Goal: Task Accomplishment & Management: Manage account settings

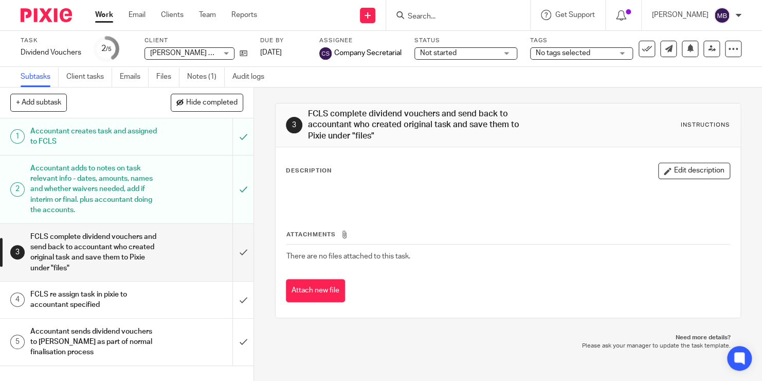
click at [435, 16] on input "Search" at bounding box center [453, 16] width 93 height 9
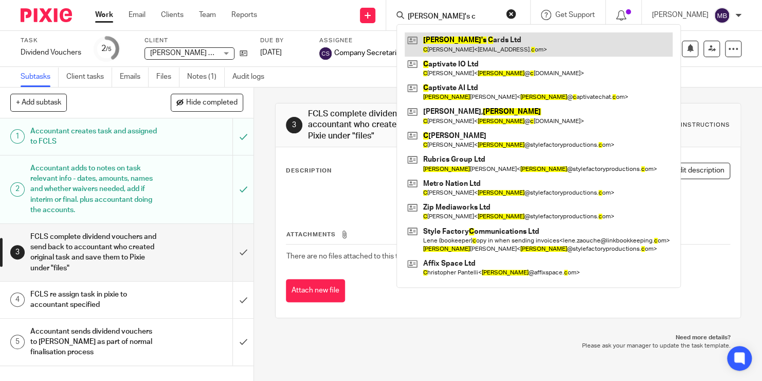
type input "Ceri's c"
click at [459, 39] on link at bounding box center [539, 44] width 268 height 24
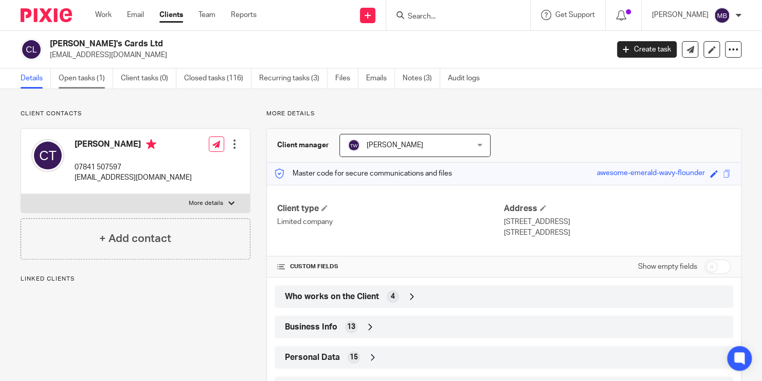
click at [77, 87] on link "Open tasks (1)" at bounding box center [86, 78] width 55 height 20
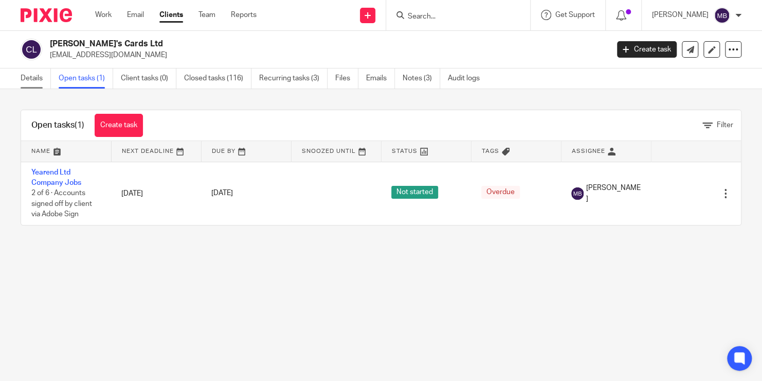
click at [40, 76] on link "Details" at bounding box center [36, 78] width 30 height 20
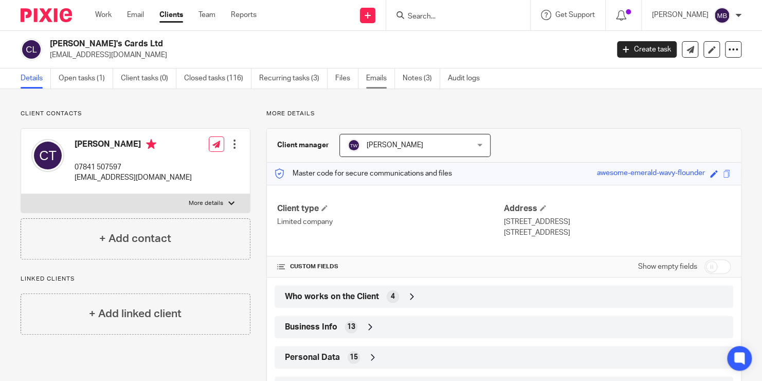
click at [392, 76] on link "Emails" at bounding box center [380, 78] width 29 height 20
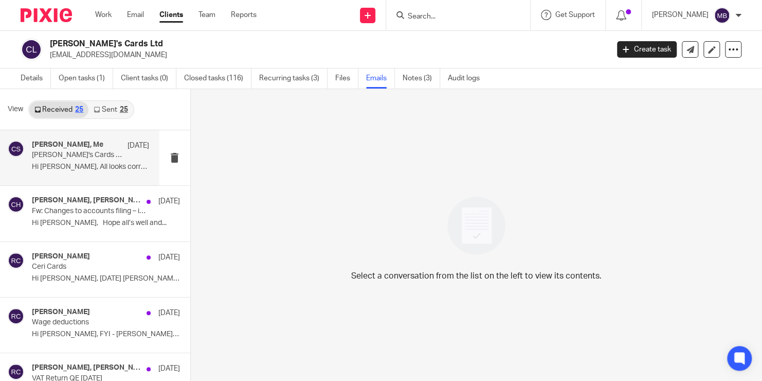
click at [94, 163] on p "Hi Sam, All looks correct to me. Kind..." at bounding box center [90, 167] width 117 height 9
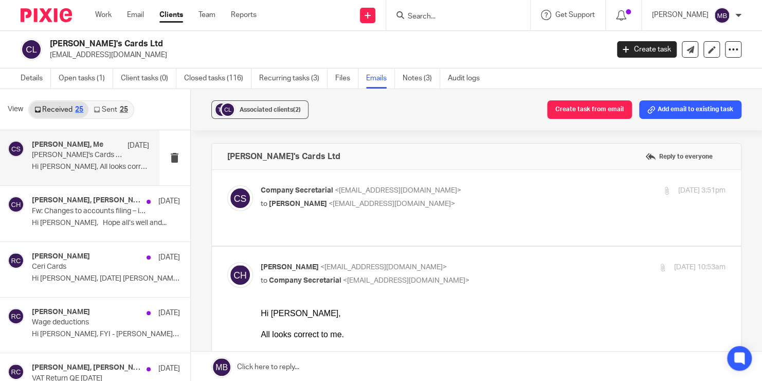
click at [333, 207] on p "to Ceri Turner <bizarasocial@outlook.com>" at bounding box center [416, 204] width 310 height 11
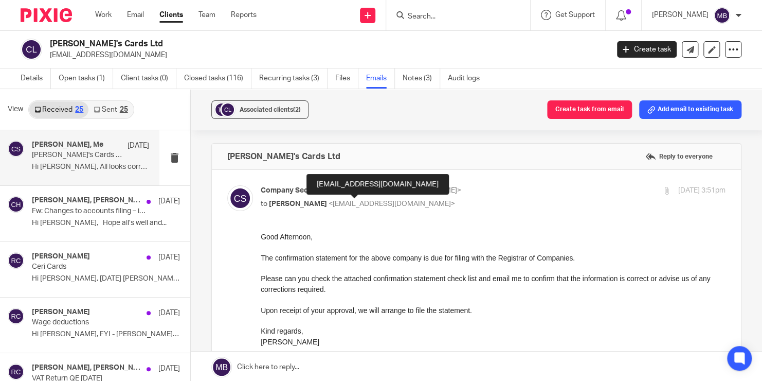
click at [332, 206] on span "<bizarasocial@outlook.com>" at bounding box center [392, 203] width 127 height 7
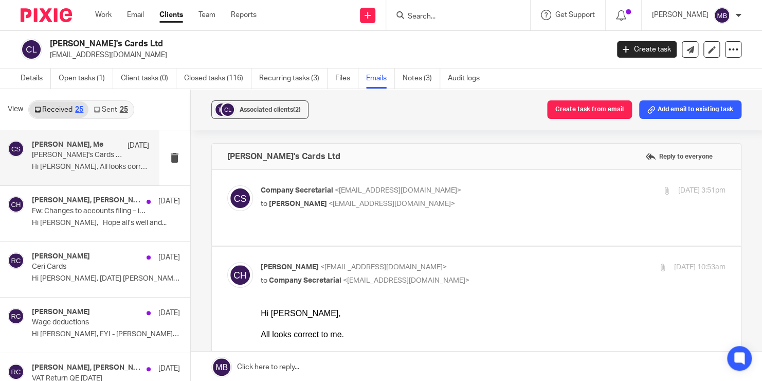
click at [334, 205] on span "<bizarasocial@outlook.com>" at bounding box center [392, 203] width 127 height 7
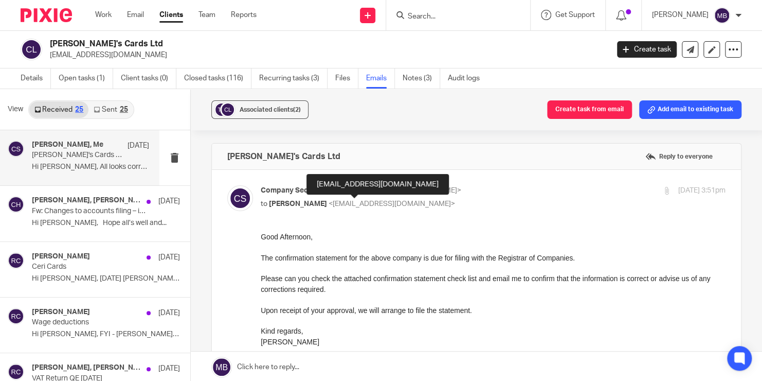
click at [334, 205] on span "<bizarasocial@outlook.com>" at bounding box center [392, 203] width 127 height 7
checkbox input "false"
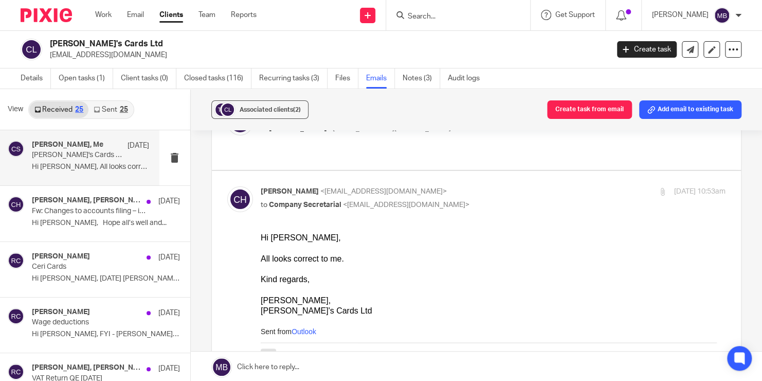
scroll to position [91, 0]
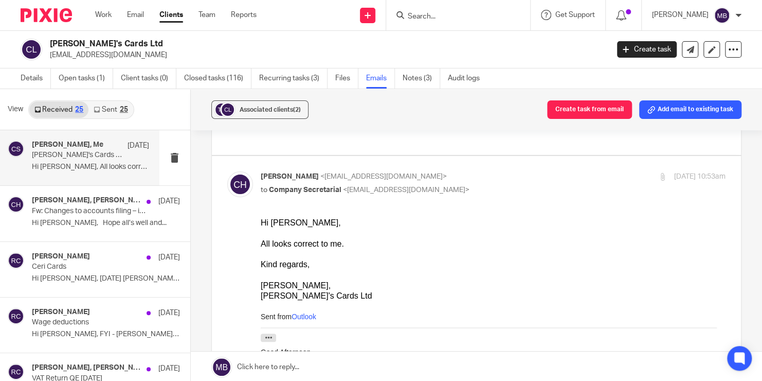
click at [437, 15] on input "Search" at bounding box center [453, 16] width 93 height 9
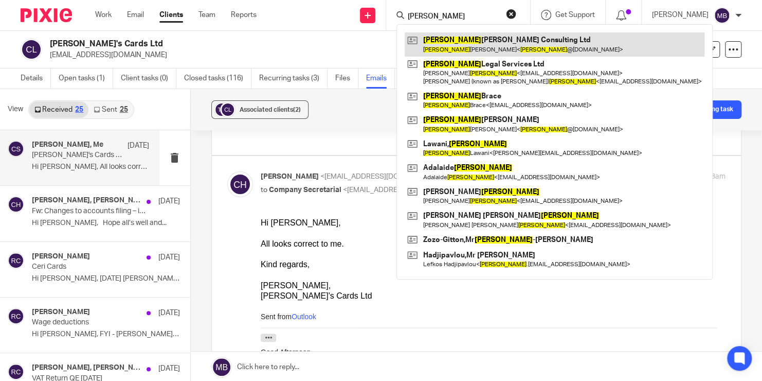
type input "Lee fer"
click at [449, 45] on link at bounding box center [555, 44] width 300 height 24
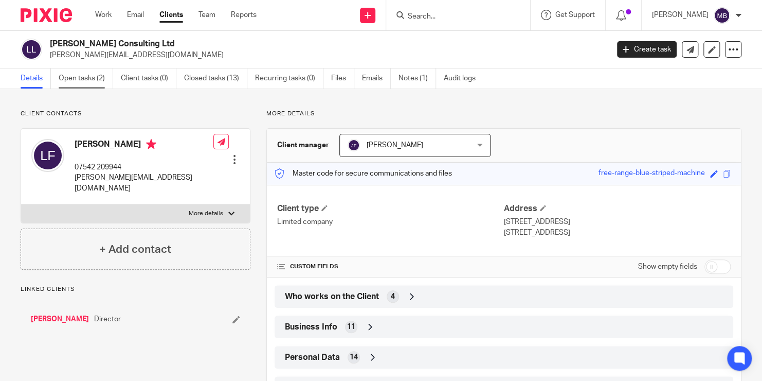
click at [94, 74] on link "Open tasks (2)" at bounding box center [86, 78] width 55 height 20
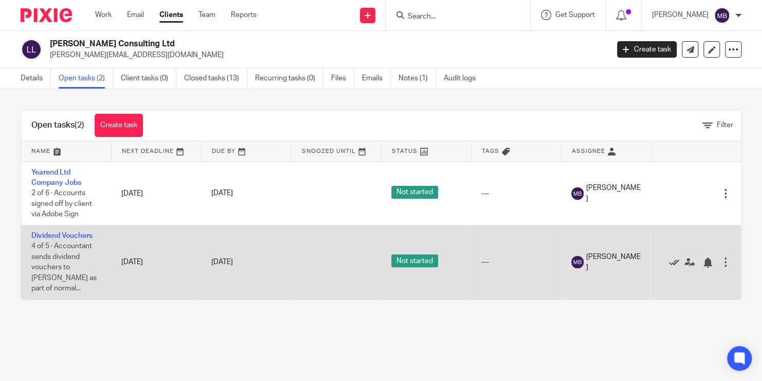
click at [674, 257] on icon at bounding box center [674, 262] width 10 height 10
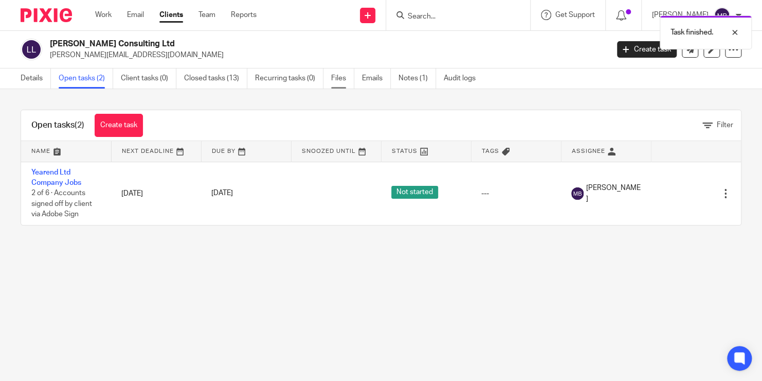
click at [331, 80] on link "Files" at bounding box center [342, 78] width 23 height 20
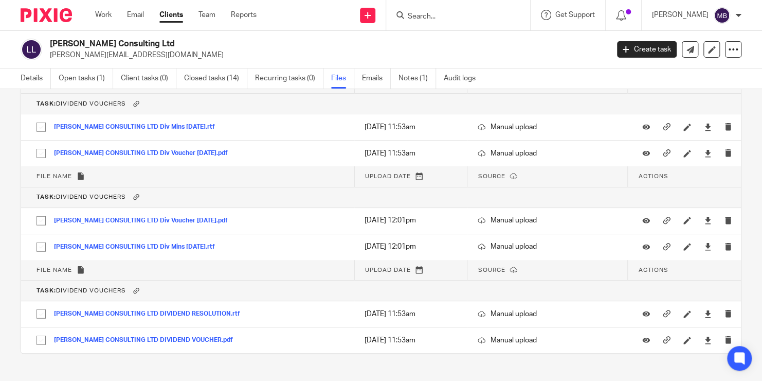
scroll to position [1257, 0]
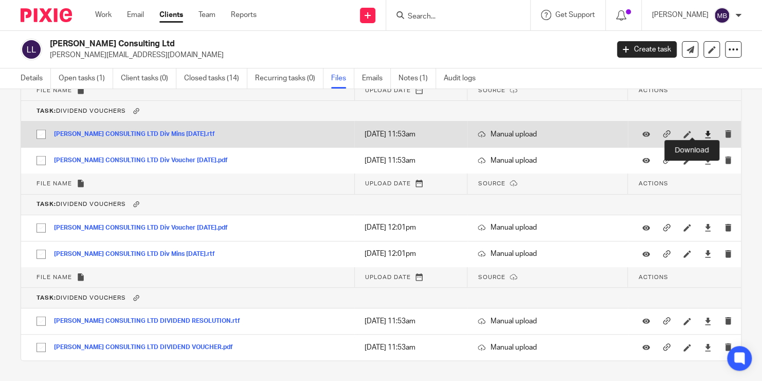
click at [704, 131] on icon at bounding box center [708, 135] width 8 height 8
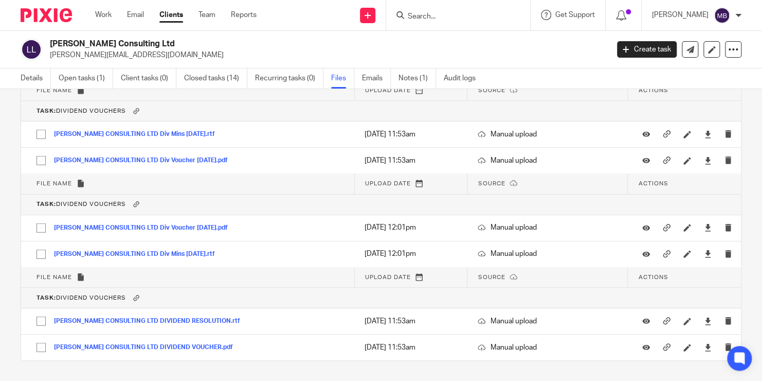
click at [305, 194] on th "Task: Dividend Vouchers" at bounding box center [381, 204] width 720 height 21
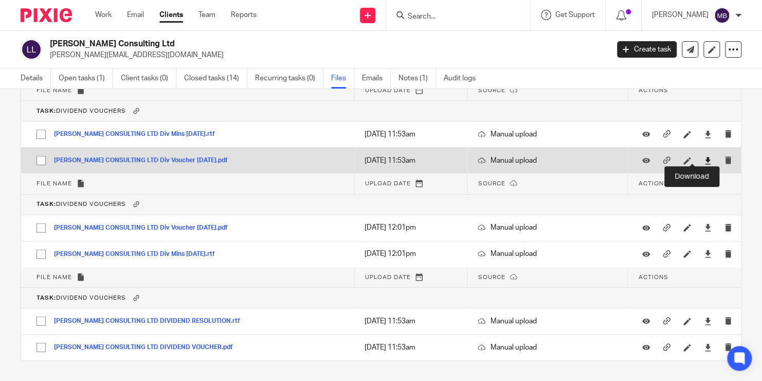
click at [704, 157] on icon at bounding box center [708, 161] width 8 height 8
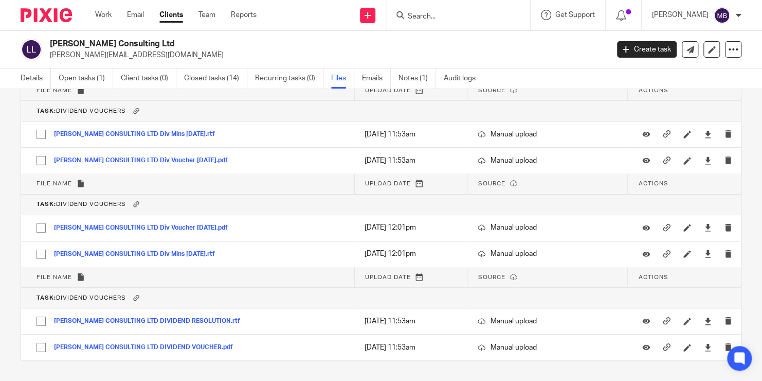
click at [434, 16] on input "Search" at bounding box center [453, 16] width 93 height 9
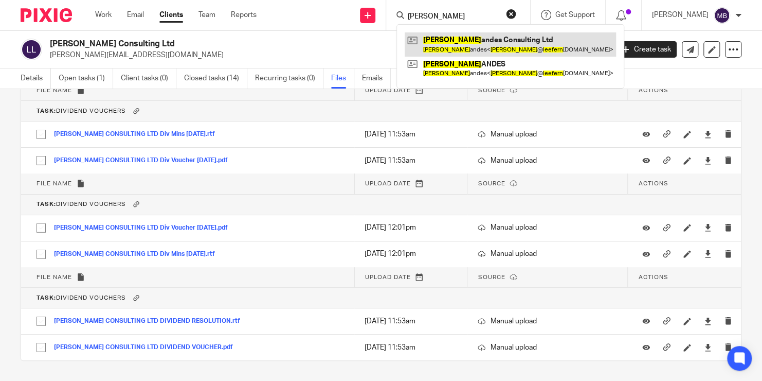
type input "Lee fern"
click at [452, 43] on link at bounding box center [510, 44] width 211 height 24
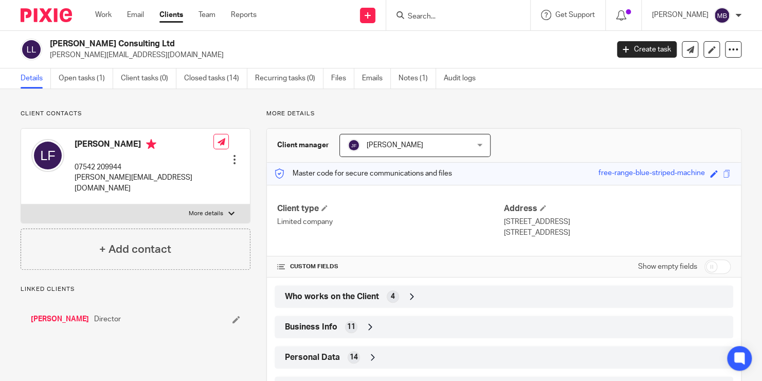
scroll to position [137, 0]
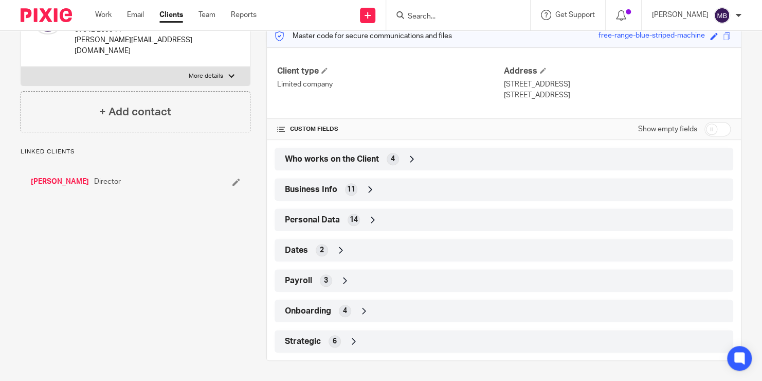
click at [359, 282] on div "Payroll 3" at bounding box center [503, 280] width 443 height 17
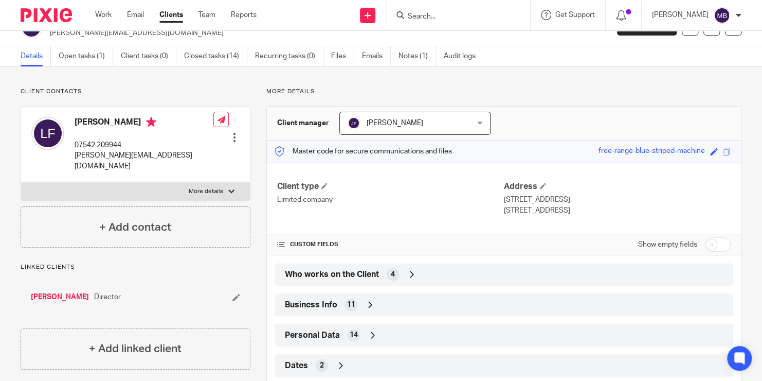
scroll to position [0, 0]
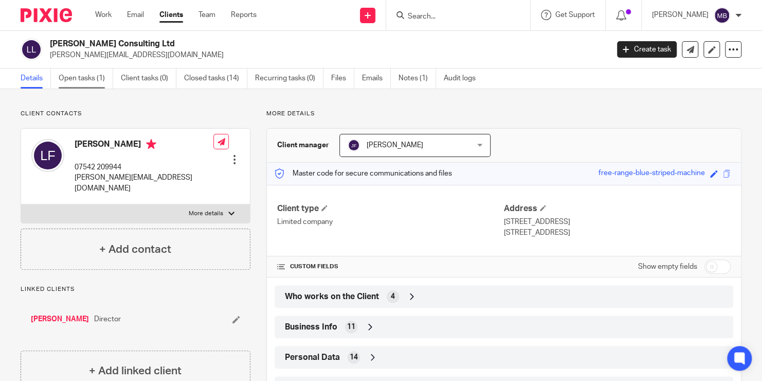
click at [99, 74] on link "Open tasks (1)" at bounding box center [86, 78] width 55 height 20
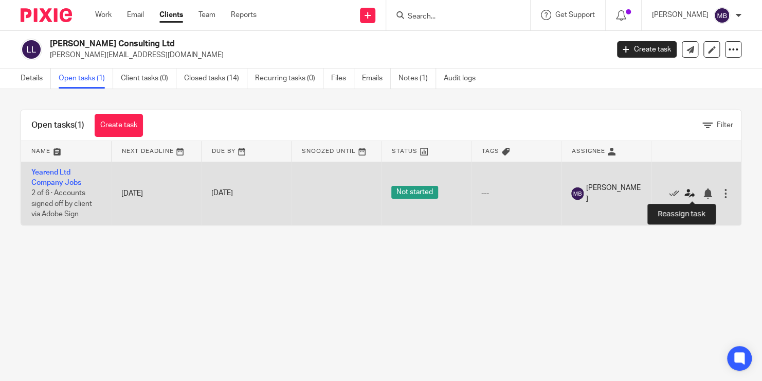
click at [694, 191] on icon at bounding box center [690, 193] width 10 height 10
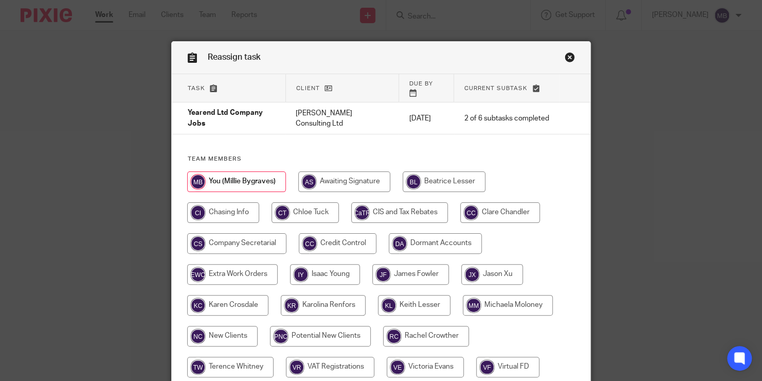
click at [393, 297] on input "radio" at bounding box center [414, 305] width 73 height 21
radio input "true"
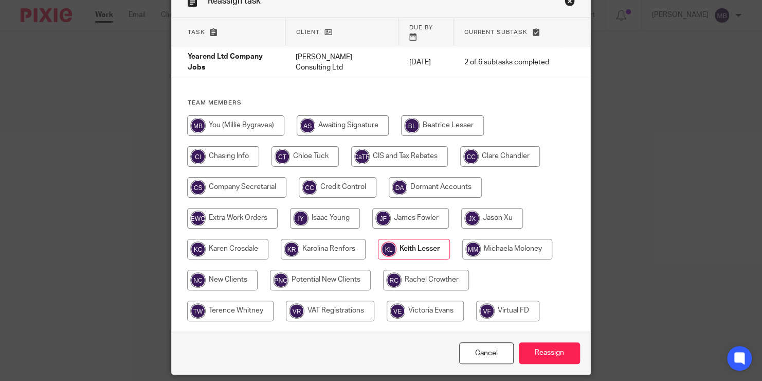
scroll to position [58, 0]
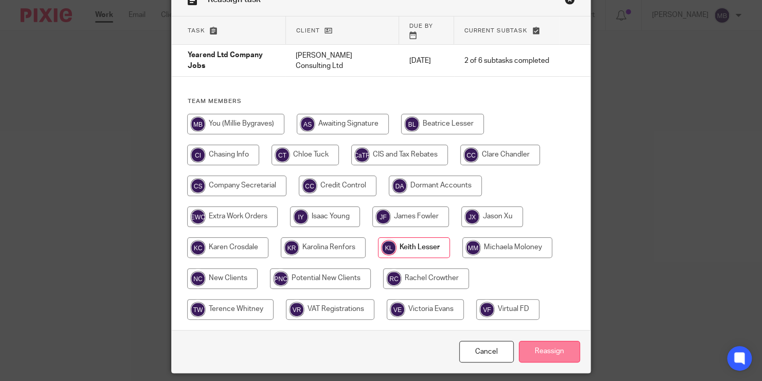
click at [558, 340] on input "Reassign" at bounding box center [549, 351] width 61 height 22
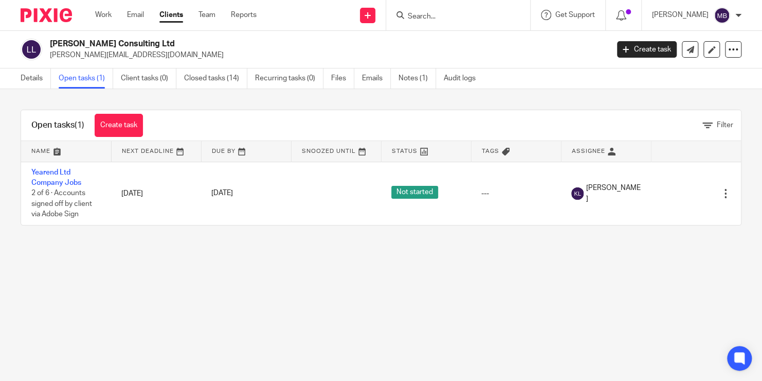
click at [443, 14] on input "Search" at bounding box center [453, 16] width 93 height 9
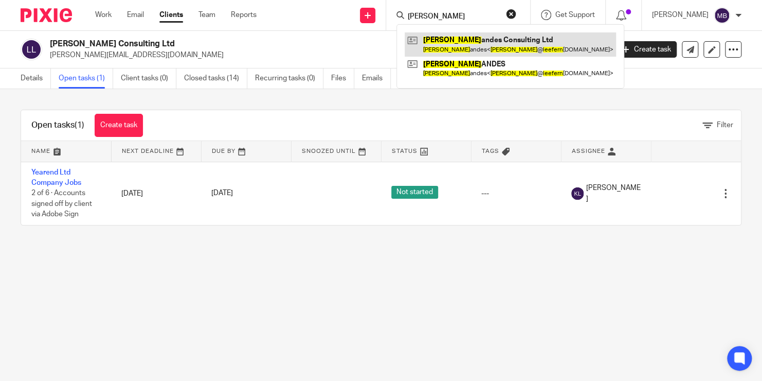
type input "[PERSON_NAME]"
click at [453, 46] on link at bounding box center [510, 44] width 211 height 24
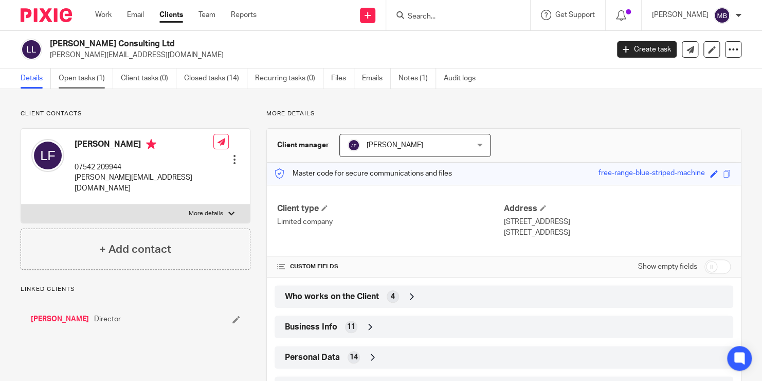
click at [83, 86] on link "Open tasks (1)" at bounding box center [86, 78] width 55 height 20
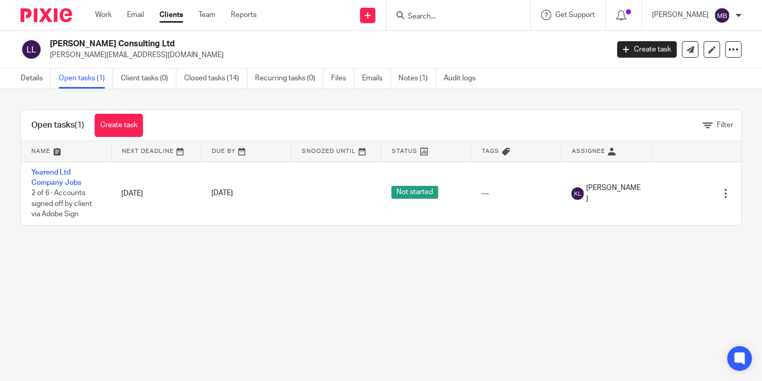
click at [457, 14] on input "Search" at bounding box center [453, 16] width 93 height 9
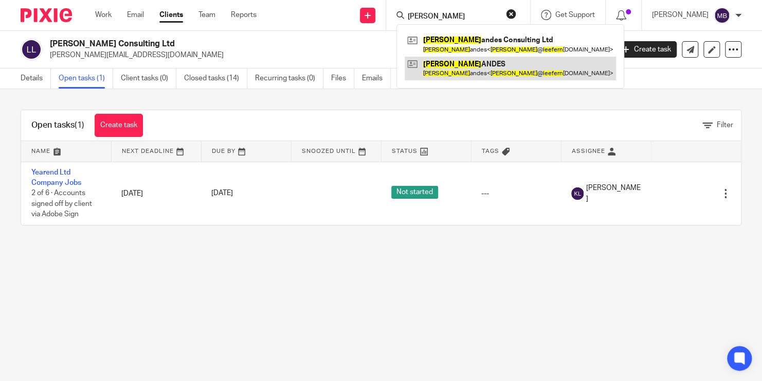
type input "[PERSON_NAME]"
click at [464, 59] on link at bounding box center [510, 69] width 211 height 24
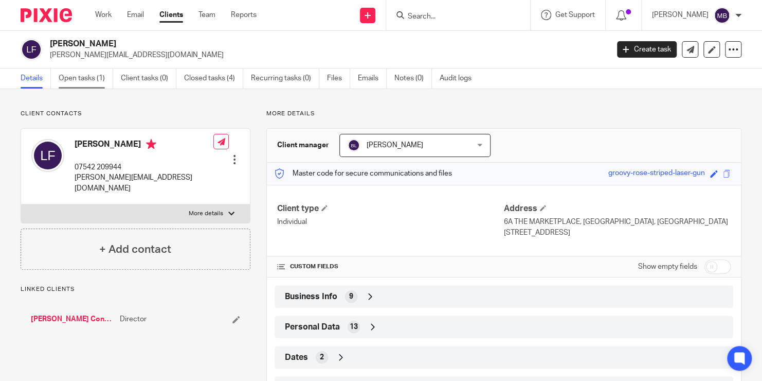
click at [94, 84] on link "Open tasks (1)" at bounding box center [86, 78] width 55 height 20
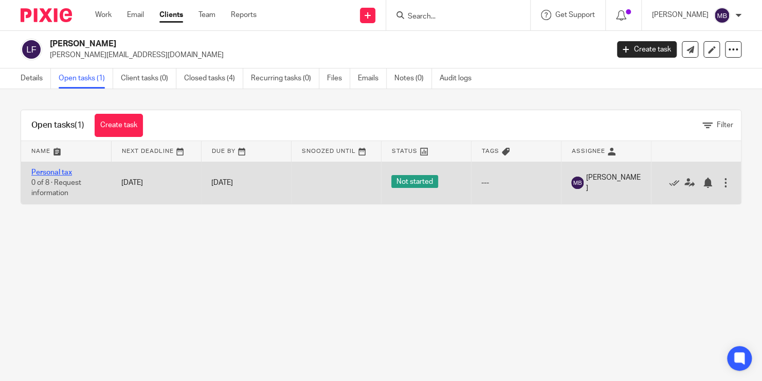
click at [61, 169] on link "Personal tax" at bounding box center [51, 172] width 41 height 7
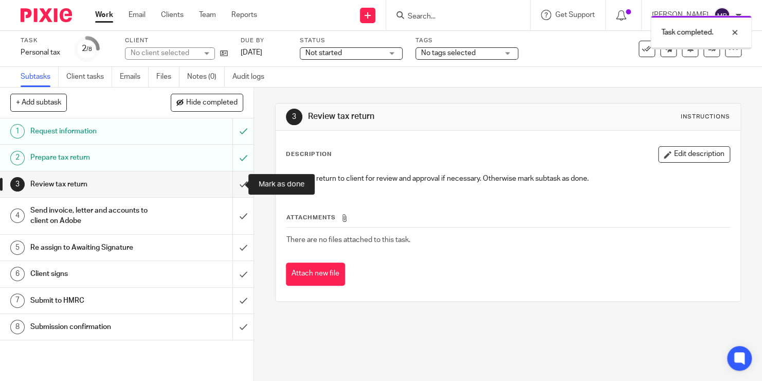
click at [231, 181] on input "submit" at bounding box center [127, 184] width 254 height 26
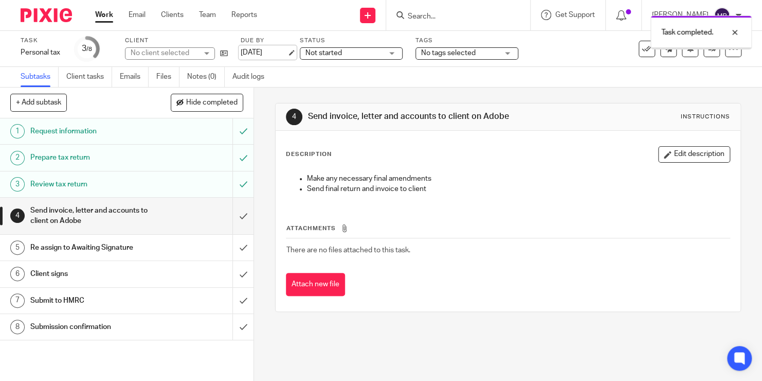
click at [266, 51] on link "20 Sep 2025" at bounding box center [264, 52] width 46 height 11
click at [707, 50] on div "Task completed. Deadline updated." at bounding box center [566, 49] width 371 height 78
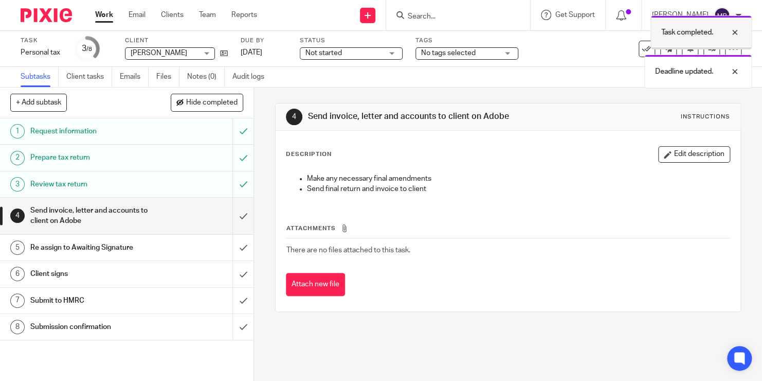
click at [739, 30] on div at bounding box center [727, 32] width 28 height 12
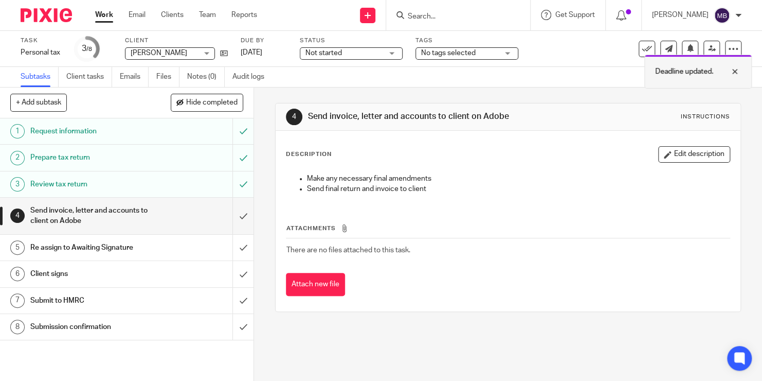
click at [738, 73] on div at bounding box center [727, 71] width 28 height 12
click at [704, 53] on link at bounding box center [712, 49] width 16 height 16
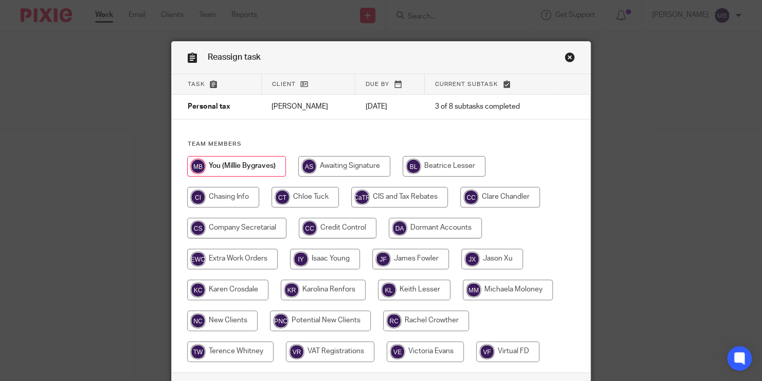
click at [419, 296] on input "radio" at bounding box center [414, 289] width 73 height 21
radio input "true"
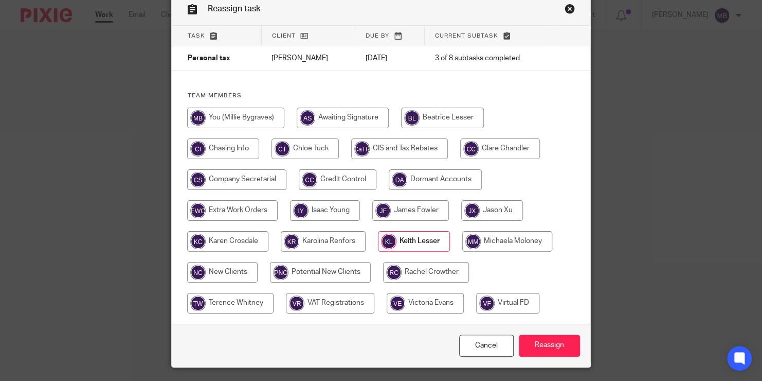
scroll to position [47, 0]
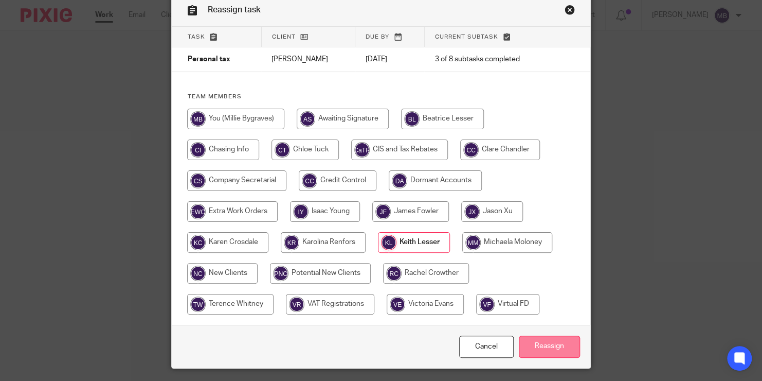
click at [549, 338] on input "Reassign" at bounding box center [549, 346] width 61 height 22
